Goal: Navigation & Orientation: Understand site structure

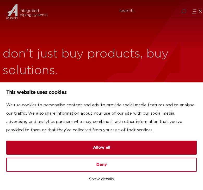
click at [111, 152] on button "Allow all" at bounding box center [101, 148] width 190 height 14
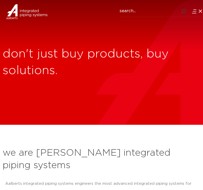
click at [192, 14] on icon at bounding box center [194, 11] width 5 height 5
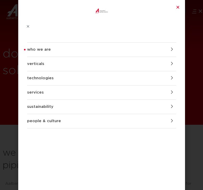
click at [30, 24] on icon at bounding box center [28, 26] width 4 height 4
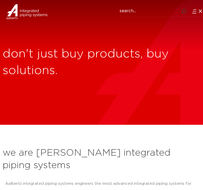
click at [195, 17] on div "who we are we are Aalberts integrated piping systems our mission our regions ou…" at bounding box center [123, 11] width 147 height 23
click at [194, 14] on icon at bounding box center [194, 11] width 5 height 5
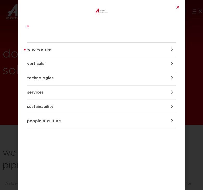
click at [55, 57] on link "verticals" at bounding box center [101, 64] width 149 height 14
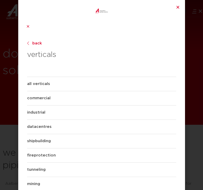
scroll to position [2, 0]
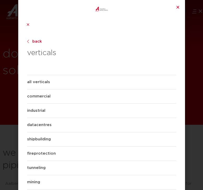
click at [41, 75] on link "all verticals" at bounding box center [101, 82] width 149 height 14
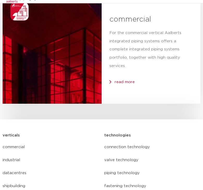
scroll to position [1511, 0]
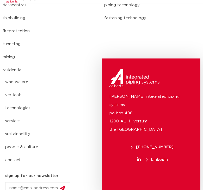
click at [14, 51] on link "mining" at bounding box center [51, 57] width 96 height 13
